Goal: Find specific page/section: Find specific page/section

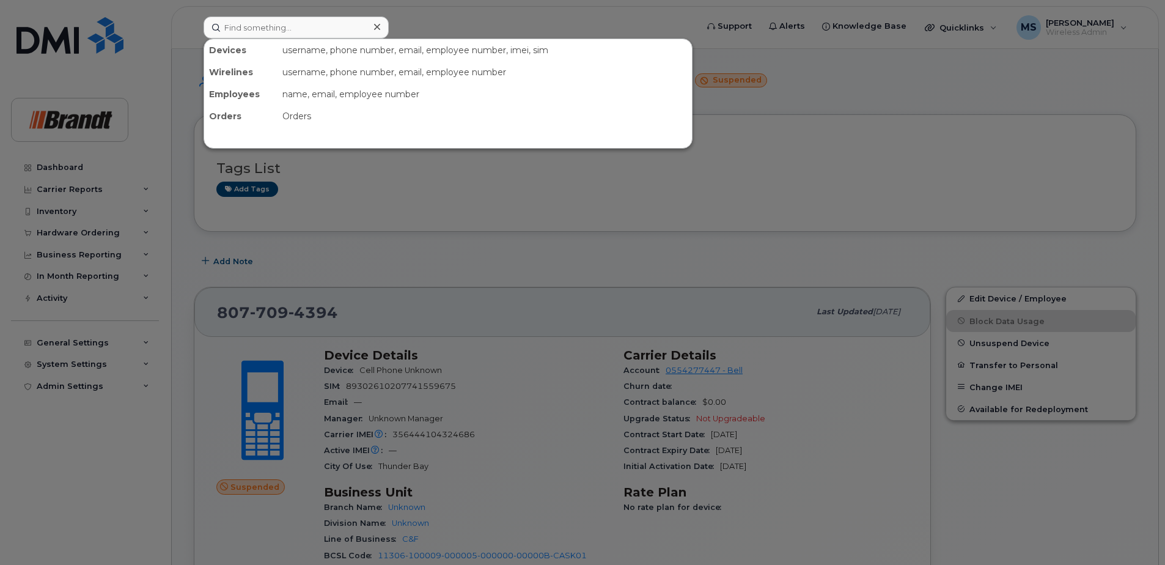
drag, startPoint x: 0, startPoint y: 0, endPoint x: 267, endPoint y: 34, distance: 269.2
click at [267, 34] on input at bounding box center [295, 27] width 185 height 22
click at [269, 24] on input at bounding box center [295, 27] width 185 height 22
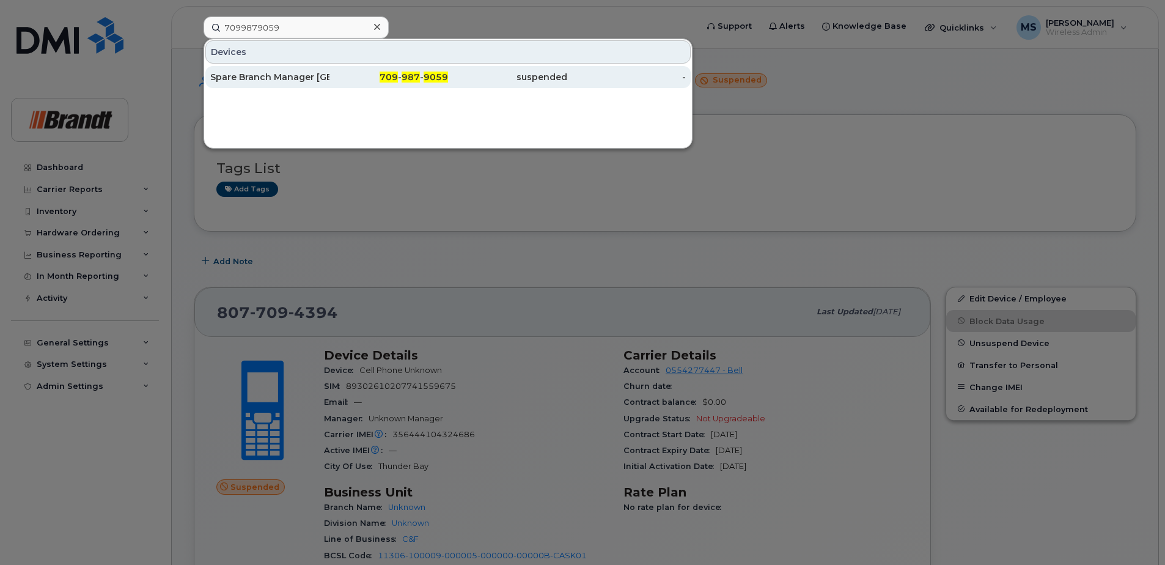
type input "7099879059"
click at [298, 75] on div "Spare Branch Manager [GEOGRAPHIC_DATA]" at bounding box center [269, 77] width 119 height 12
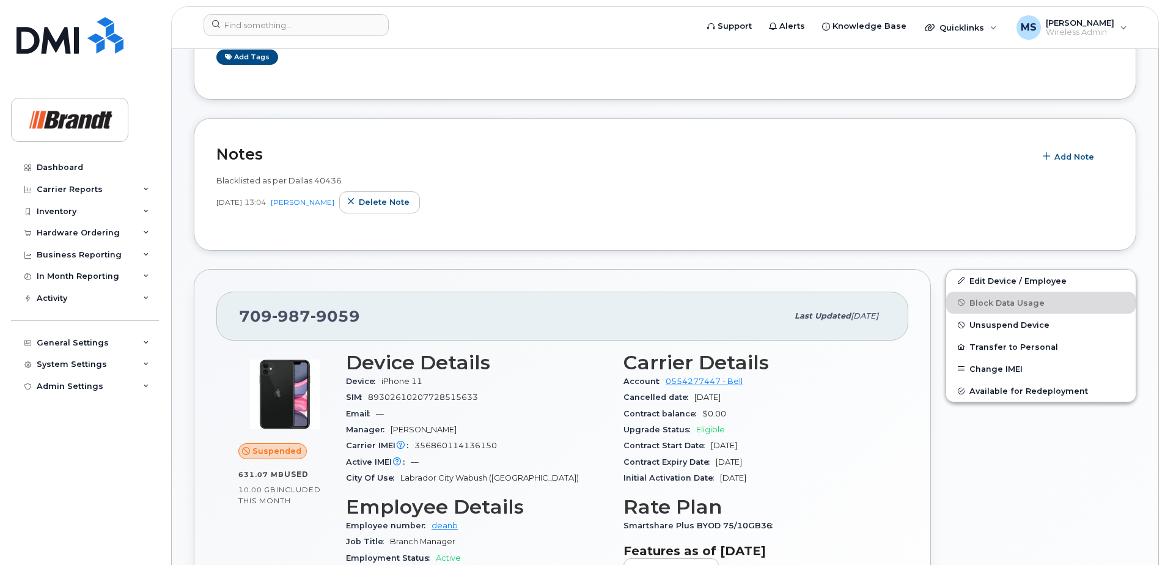
scroll to position [367, 0]
